Goal: Transaction & Acquisition: Purchase product/service

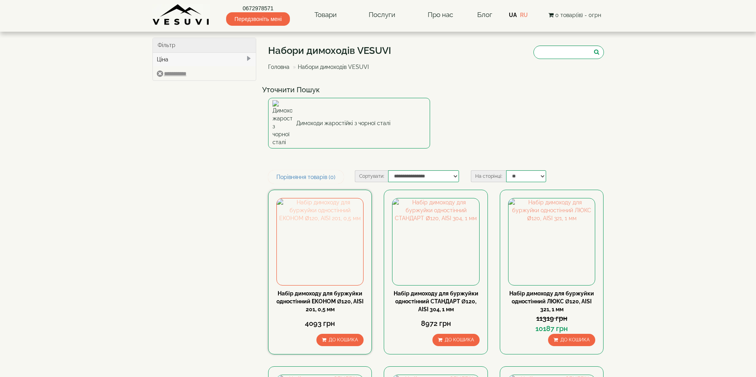
click at [327, 239] on img at bounding box center [320, 242] width 86 height 86
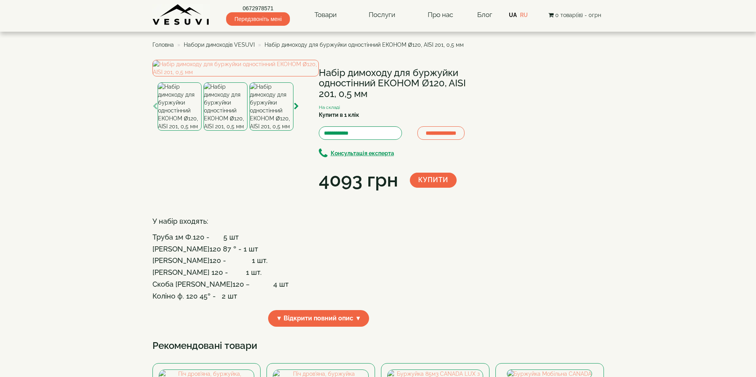
click at [179, 131] on img at bounding box center [180, 106] width 44 height 48
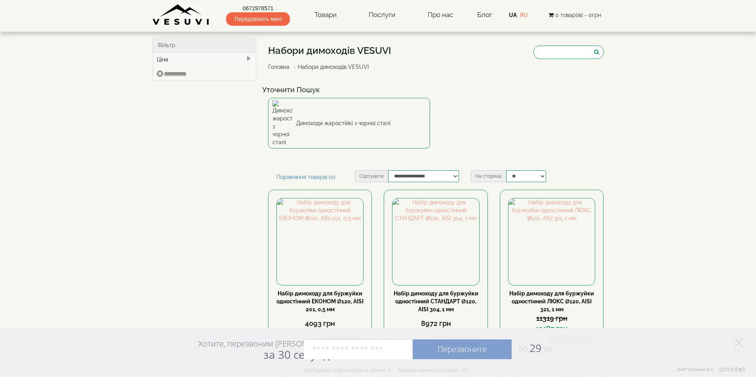
click at [278, 66] on link "Головна" at bounding box center [278, 67] width 21 height 6
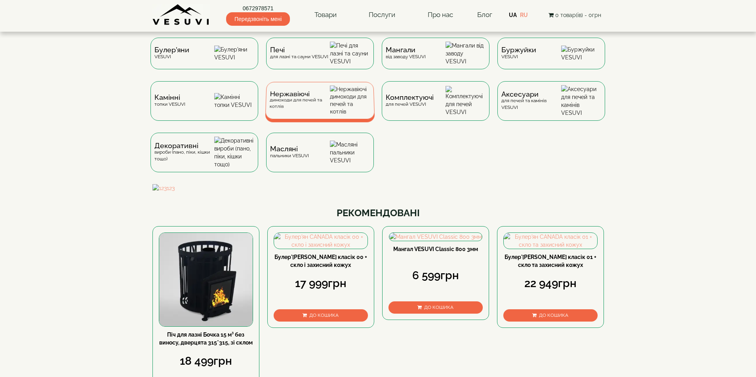
click at [358, 104] on img at bounding box center [350, 101] width 41 height 30
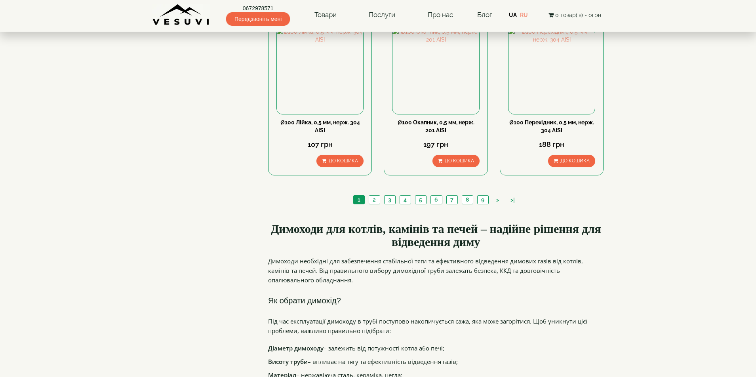
scroll to position [872, 0]
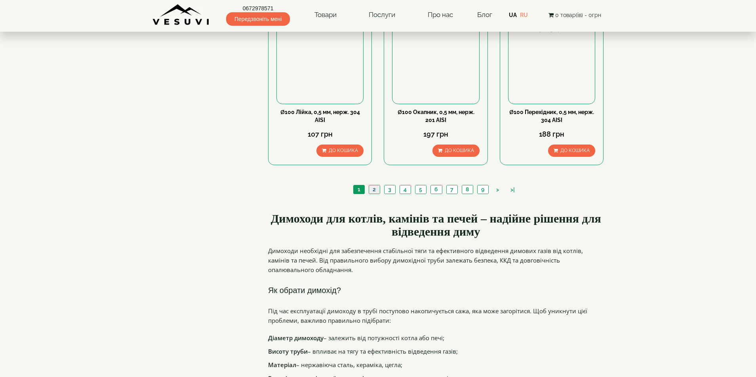
click at [373, 185] on link "2" at bounding box center [374, 189] width 11 height 8
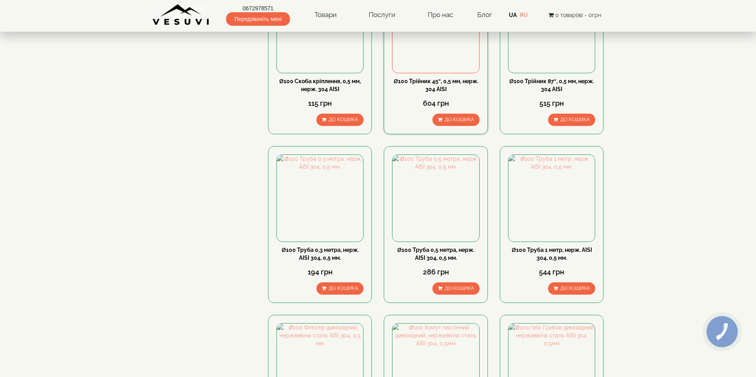
scroll to position [594, 0]
